Goal: Navigation & Orientation: Find specific page/section

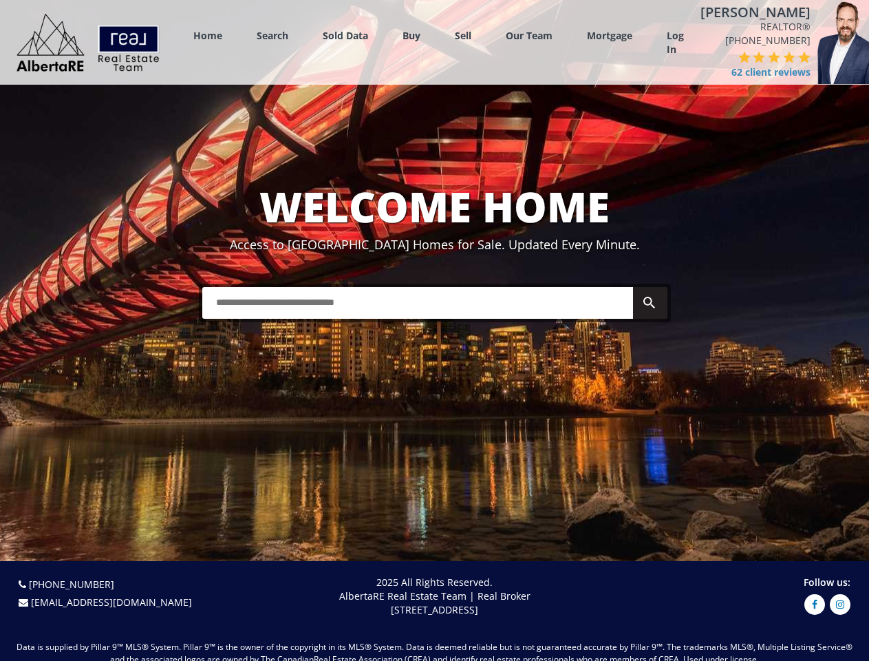
click at [273, 39] on link "Search" at bounding box center [273, 35] width 32 height 13
click at [412, 39] on link "Buy" at bounding box center [412, 35] width 18 height 13
click at [463, 39] on link "Sell" at bounding box center [463, 35] width 17 height 13
click at [529, 39] on link "Our Team" at bounding box center [529, 35] width 47 height 13
click at [675, 47] on link "Log In" at bounding box center [675, 43] width 17 height 28
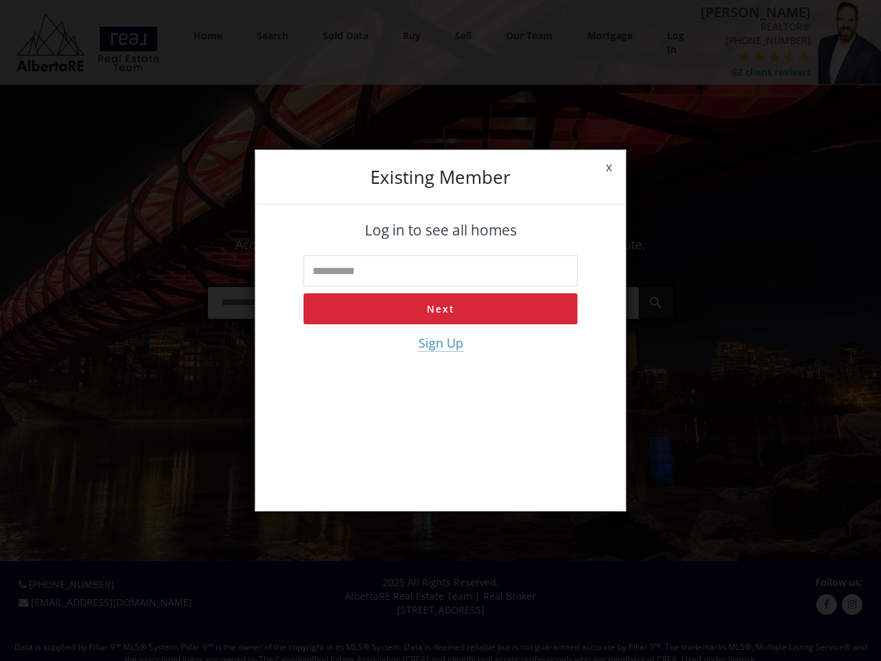
click at [749, 79] on div "x Existing member Log in to see all homes Next Sign Up" at bounding box center [440, 330] width 881 height 661
click at [731, 71] on div "x Existing member Log in to see all homes Next Sign Up" at bounding box center [440, 330] width 881 height 661
click at [745, 71] on div "x Existing member Log in to see all homes Next Sign Up" at bounding box center [440, 330] width 881 height 661
click at [761, 71] on div "x Existing member Log in to see all homes Next Sign Up" at bounding box center [440, 330] width 881 height 661
click at [776, 71] on div "x Existing member Log in to see all homes Next Sign Up" at bounding box center [440, 330] width 881 height 661
